Goal: Obtain resource: Download file/media

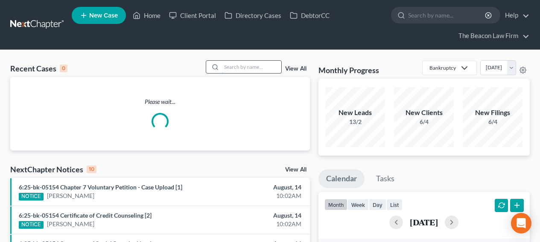
click at [251, 69] on input "search" at bounding box center [252, 67] width 60 height 12
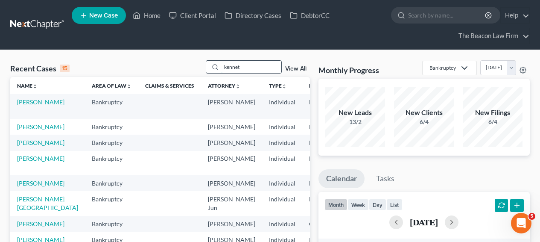
type input "kennet"
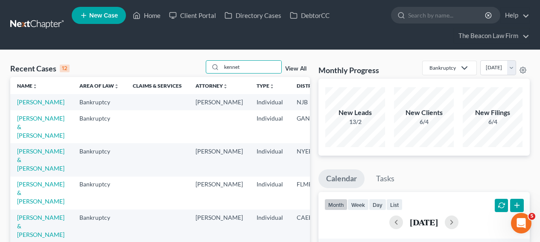
click at [33, 106] on td "[PERSON_NAME]" at bounding box center [41, 102] width 62 height 16
click at [33, 104] on link "Calderon, Kennet" at bounding box center [40, 101] width 47 height 7
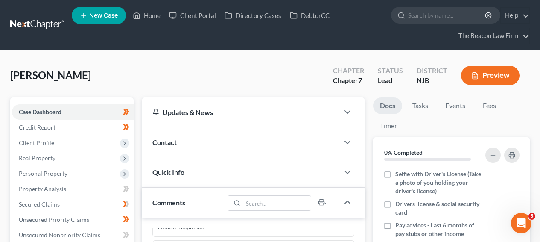
scroll to position [233, 0]
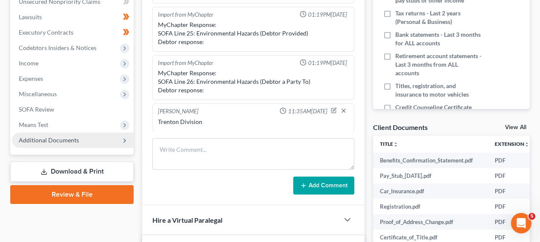
click at [116, 135] on span "Additional Documents" at bounding box center [73, 139] width 122 height 15
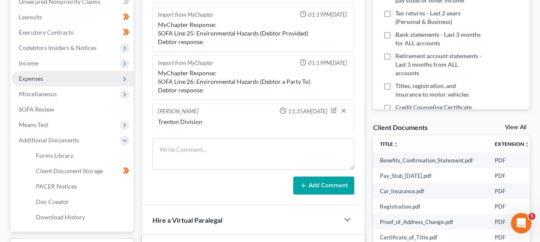
click at [85, 81] on span "Expenses" at bounding box center [73, 78] width 122 height 15
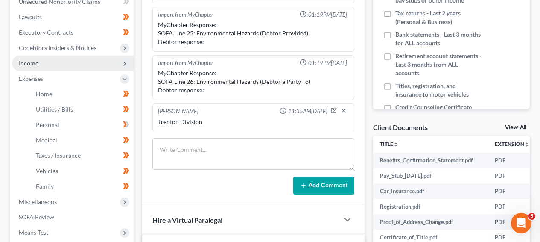
click at [87, 57] on span "Income" at bounding box center [73, 63] width 122 height 15
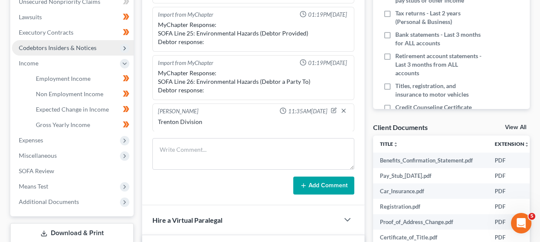
click at [87, 46] on span "Codebtors Insiders & Notices" at bounding box center [58, 47] width 78 height 7
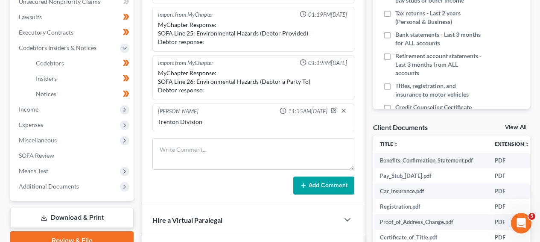
scroll to position [0, 0]
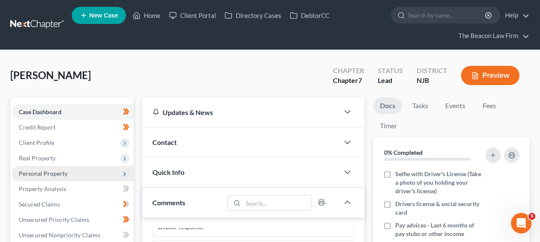
click at [96, 171] on span "Personal Property" at bounding box center [73, 173] width 122 height 15
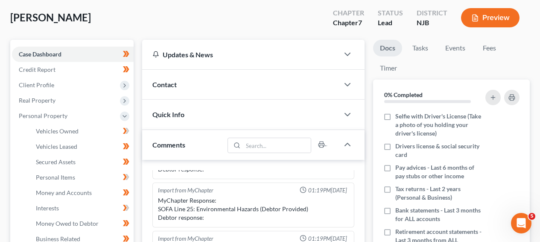
scroll to position [156, 0]
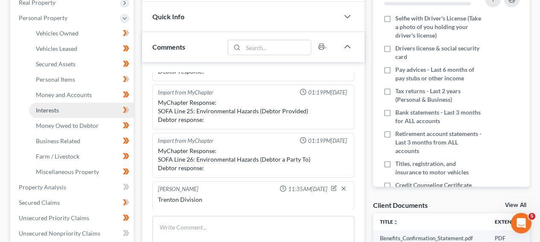
click at [73, 113] on link "Interests" at bounding box center [81, 110] width 105 height 15
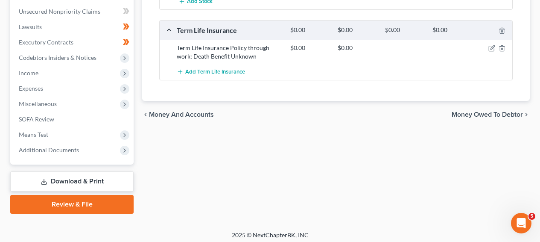
scroll to position [381, 0]
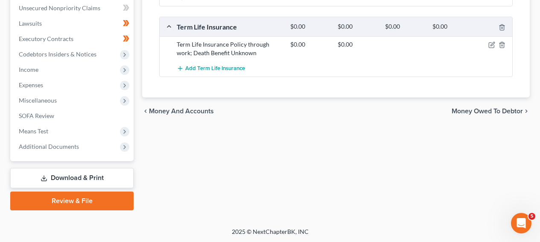
click at [105, 178] on link "Download & Print" at bounding box center [71, 178] width 123 height 20
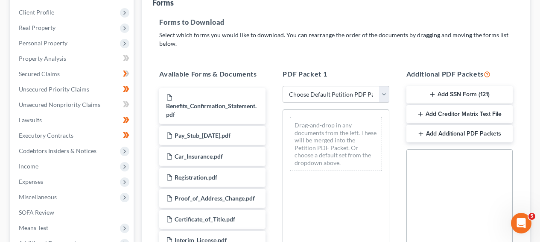
scroll to position [157, 0]
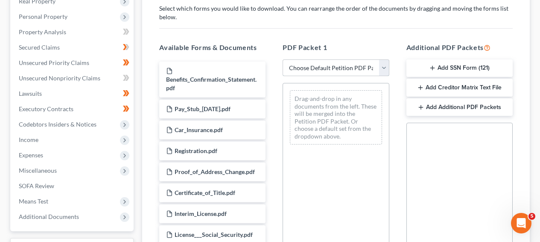
click at [323, 63] on select "Choose Default Petition PDF Packet Complete Bankruptcy Petition (all forms and …" at bounding box center [336, 67] width 106 height 17
select select "0"
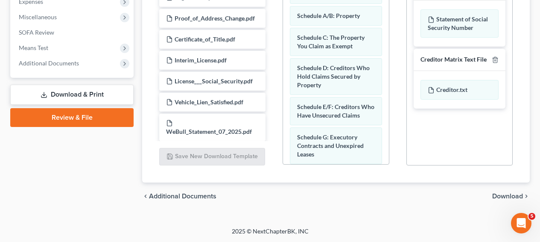
click at [497, 198] on span "Download" at bounding box center [508, 196] width 31 height 7
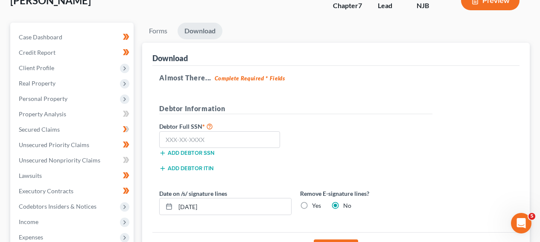
scroll to position [73, 0]
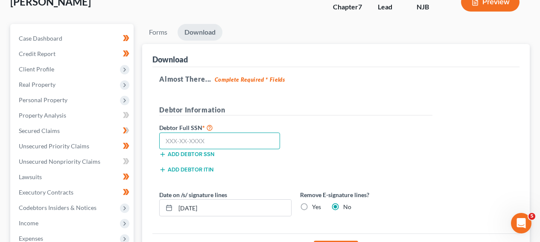
click at [242, 139] on input "text" at bounding box center [219, 140] width 121 height 17
type input "592-45-7452"
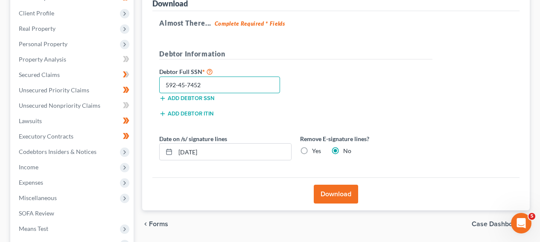
scroll to position [176, 0]
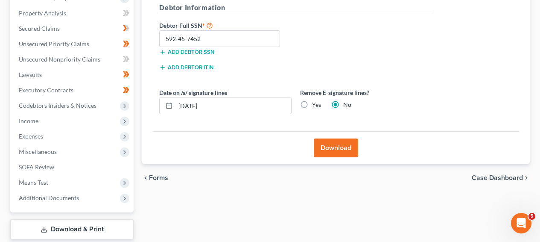
click at [352, 151] on button "Download" at bounding box center [336, 147] width 44 height 19
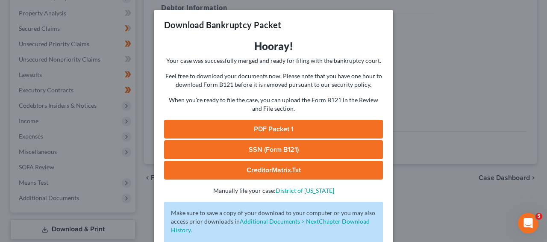
click at [235, 131] on link "PDF Packet 1" at bounding box center [273, 129] width 219 height 19
click at [399, 24] on div "Download Bankruptcy Packet Hooray! Your case was successfully merged and ready …" at bounding box center [273, 121] width 547 height 242
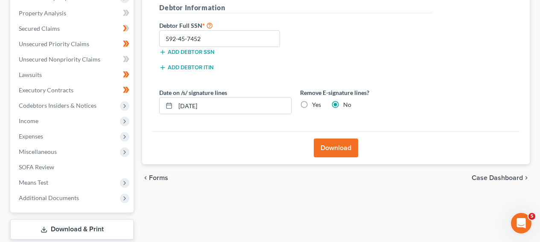
scroll to position [0, 0]
